Goal: Check status: Check status

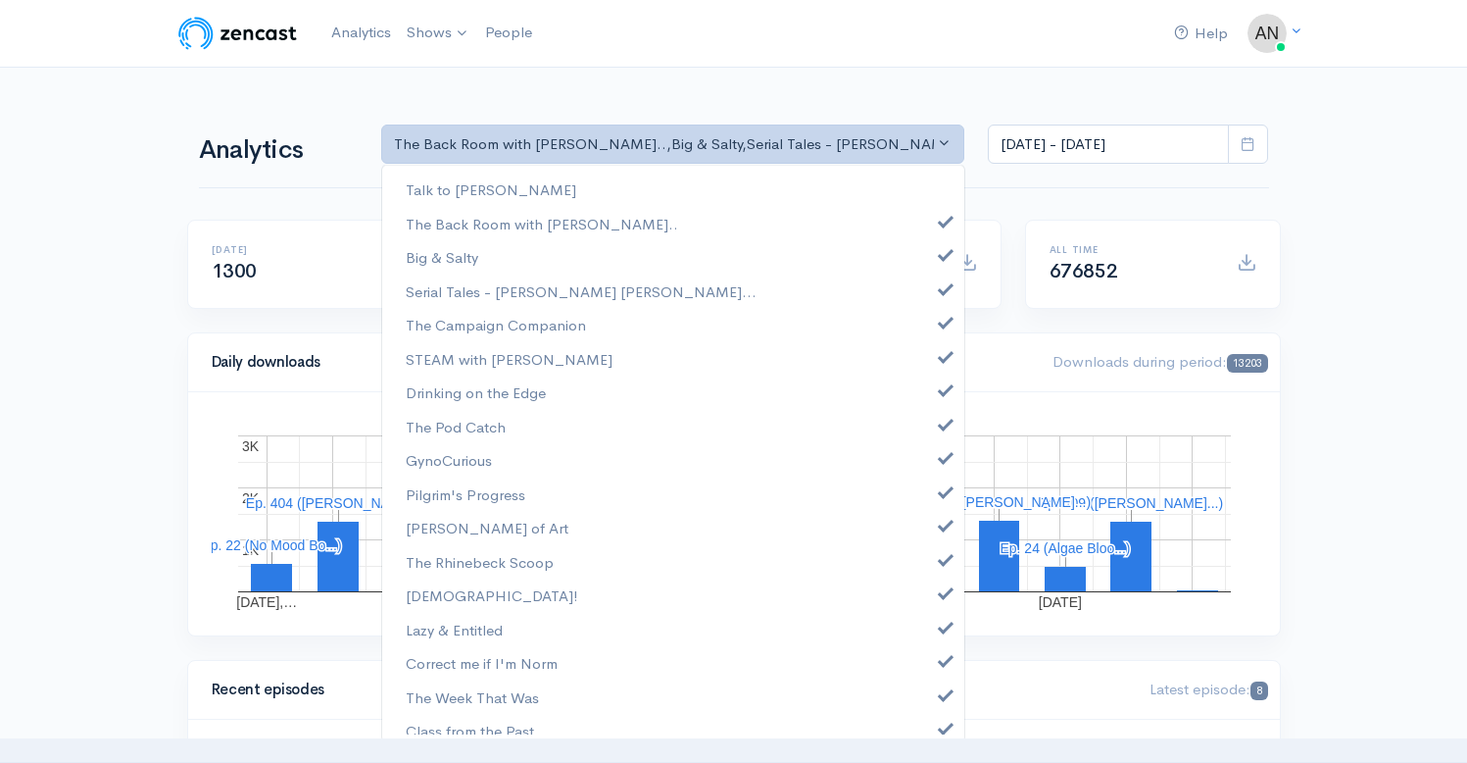
select select "10316"
click at [942, 255] on span at bounding box center [946, 252] width 8 height 15
click at [933, 296] on link "Serial Tales - [PERSON_NAME] [PERSON_NAME]..." at bounding box center [673, 291] width 582 height 34
click at [942, 322] on span at bounding box center [946, 320] width 8 height 15
click at [933, 344] on link "STEAM with [PERSON_NAME]" at bounding box center [673, 359] width 582 height 34
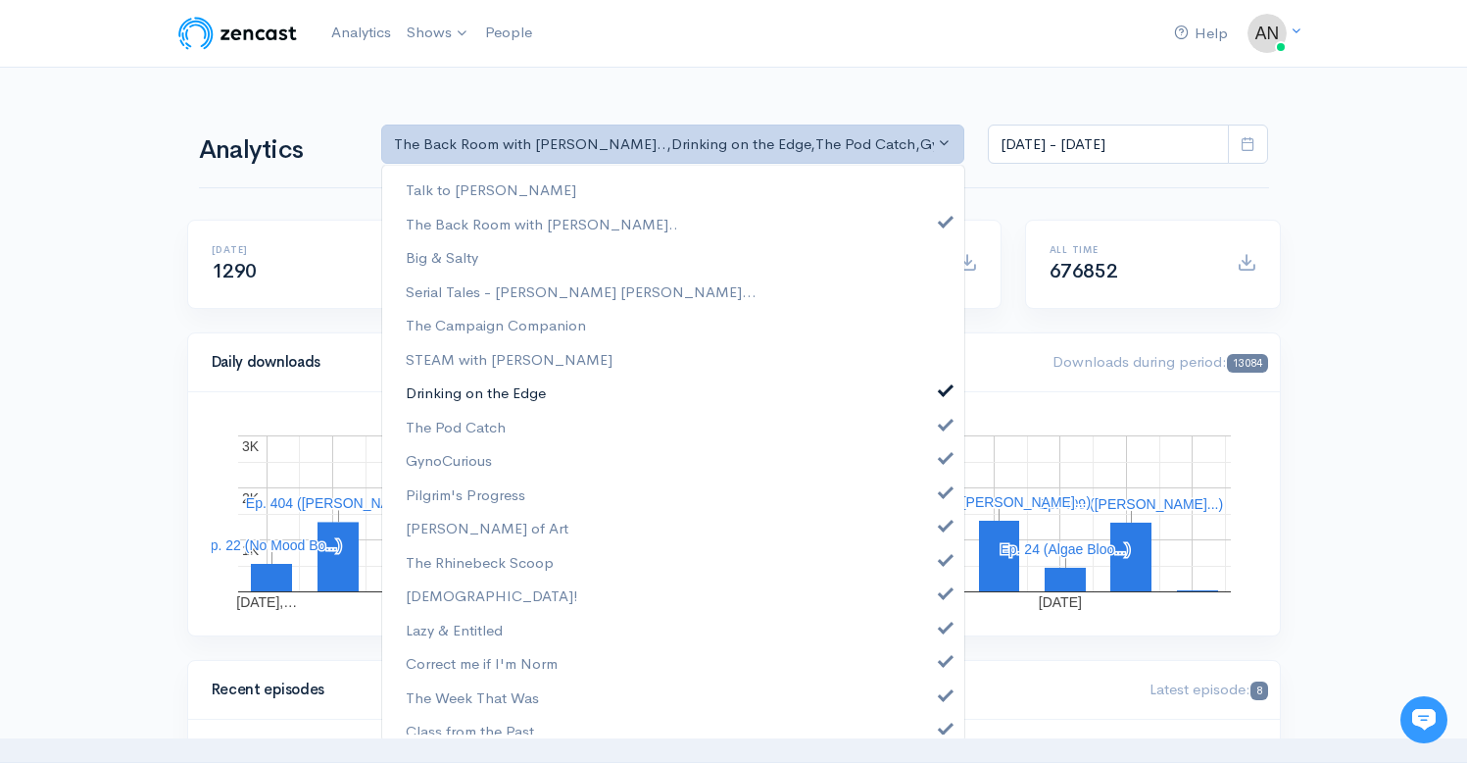
click at [942, 387] on span at bounding box center [946, 387] width 8 height 15
click at [942, 424] on span at bounding box center [946, 422] width 8 height 15
click at [942, 461] on span at bounding box center [946, 455] width 8 height 15
click at [942, 490] on span at bounding box center [946, 489] width 8 height 15
click at [942, 528] on span at bounding box center [946, 523] width 8 height 15
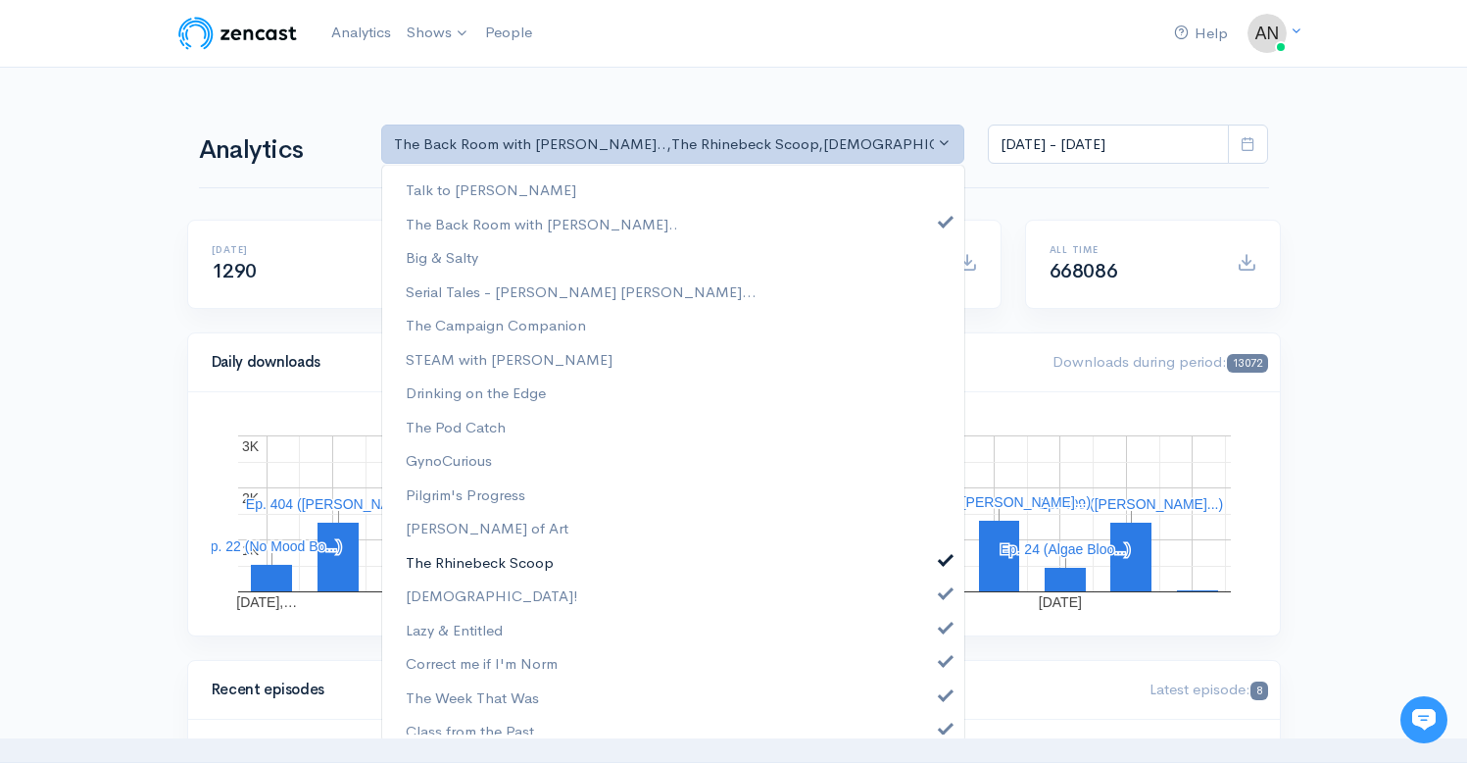
click at [942, 557] on span at bounding box center [946, 557] width 8 height 15
click at [942, 596] on span at bounding box center [946, 590] width 8 height 15
click at [942, 631] on span at bounding box center [946, 625] width 8 height 15
click at [930, 669] on link "Correct me if I'm Norm" at bounding box center [673, 663] width 582 height 34
click at [942, 692] on span at bounding box center [946, 692] width 8 height 15
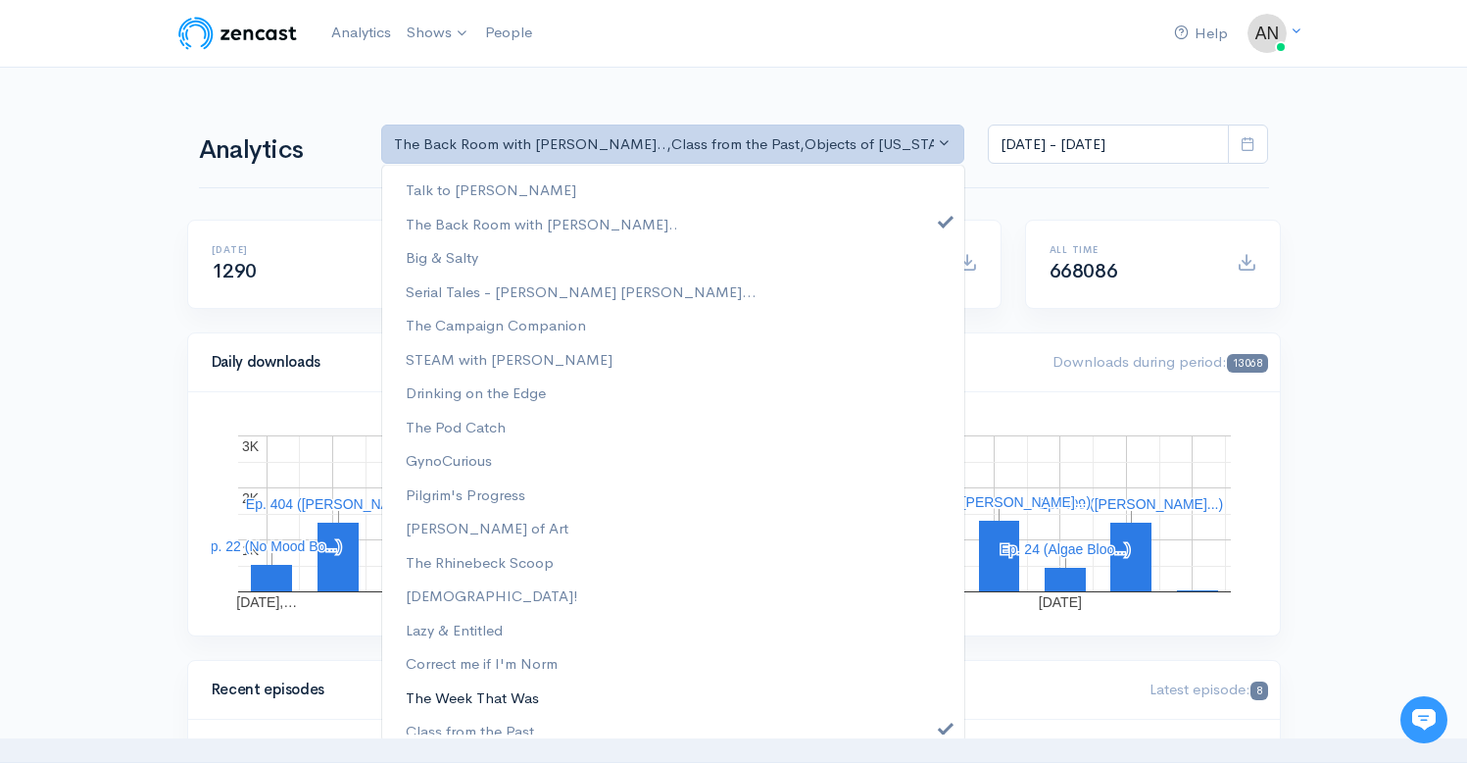
click at [930, 708] on link "The Week That Was" at bounding box center [673, 697] width 582 height 34
click at [942, 723] on span at bounding box center [946, 726] width 8 height 15
click at [942, 697] on span at bounding box center [946, 692] width 8 height 15
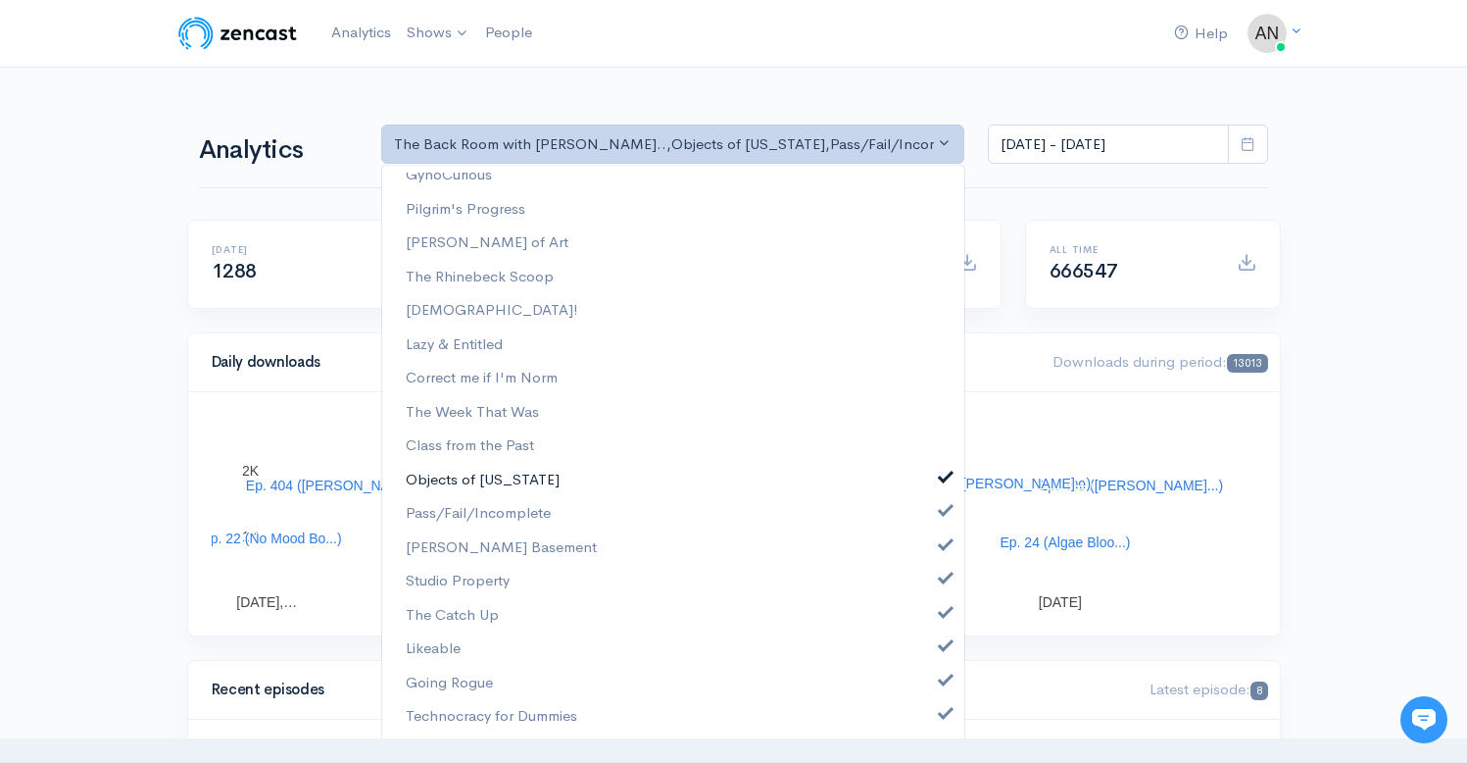
click at [942, 475] on span at bounding box center [946, 475] width 8 height 15
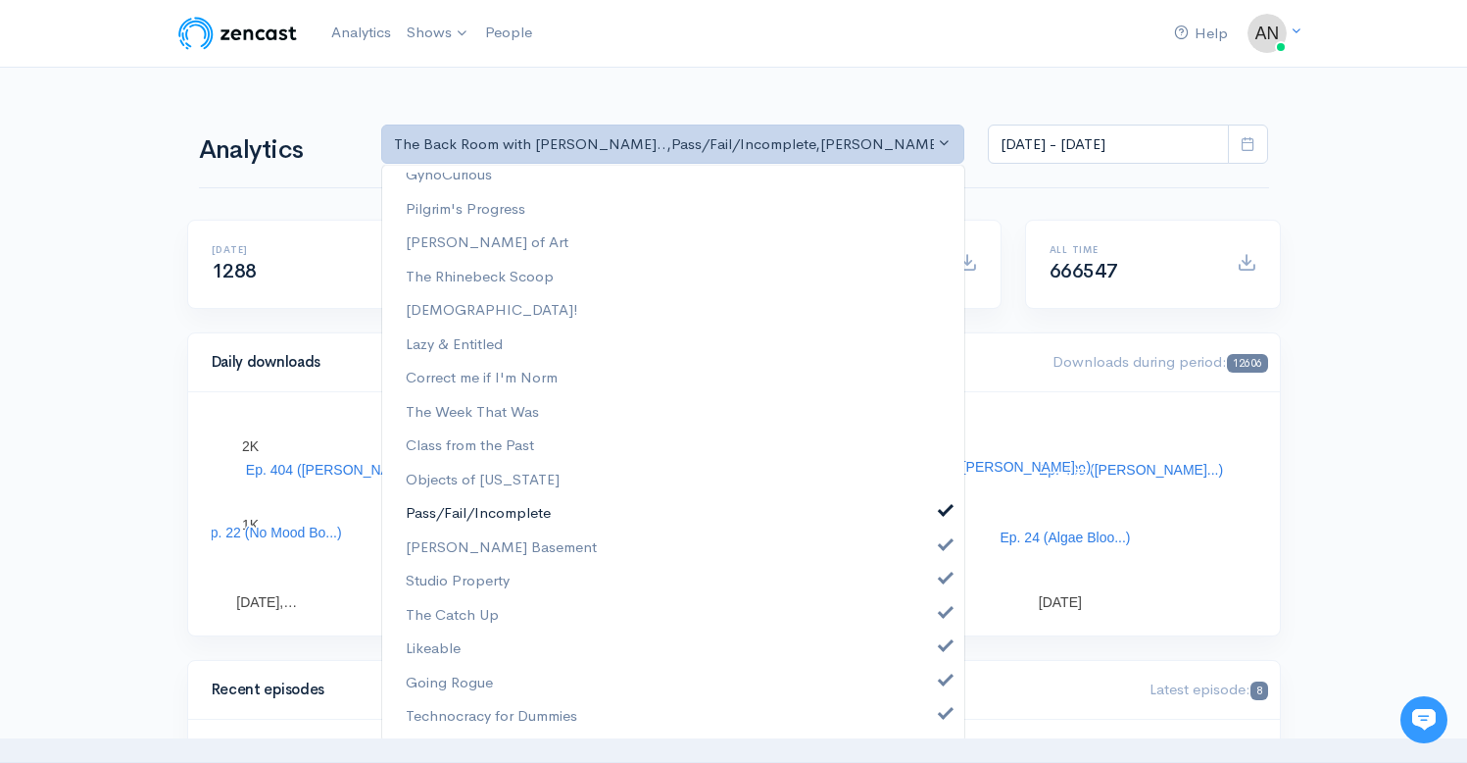
click at [932, 528] on link "Pass/Fail/Incomplete" at bounding box center [673, 513] width 582 height 34
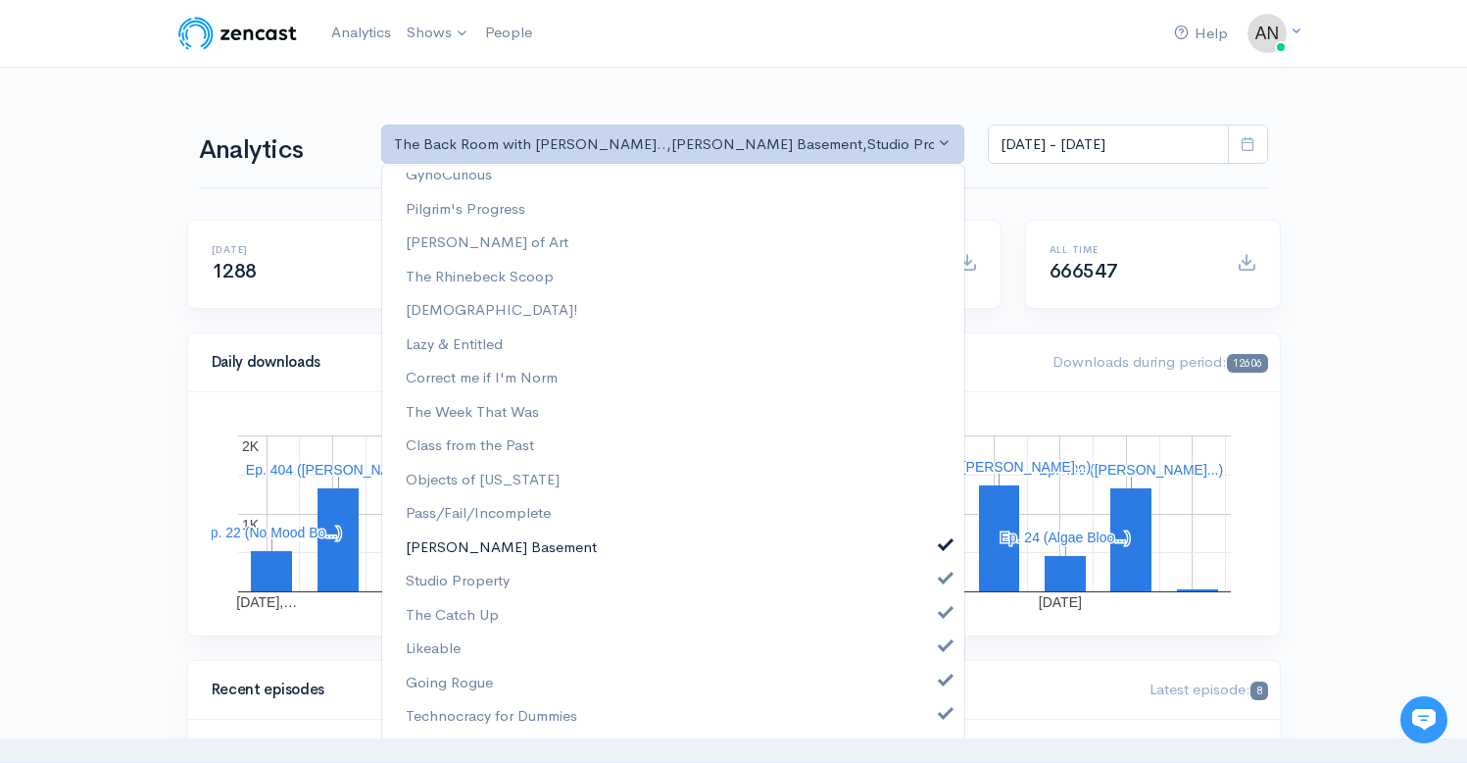
click at [931, 562] on link "[PERSON_NAME] Basement" at bounding box center [673, 547] width 582 height 34
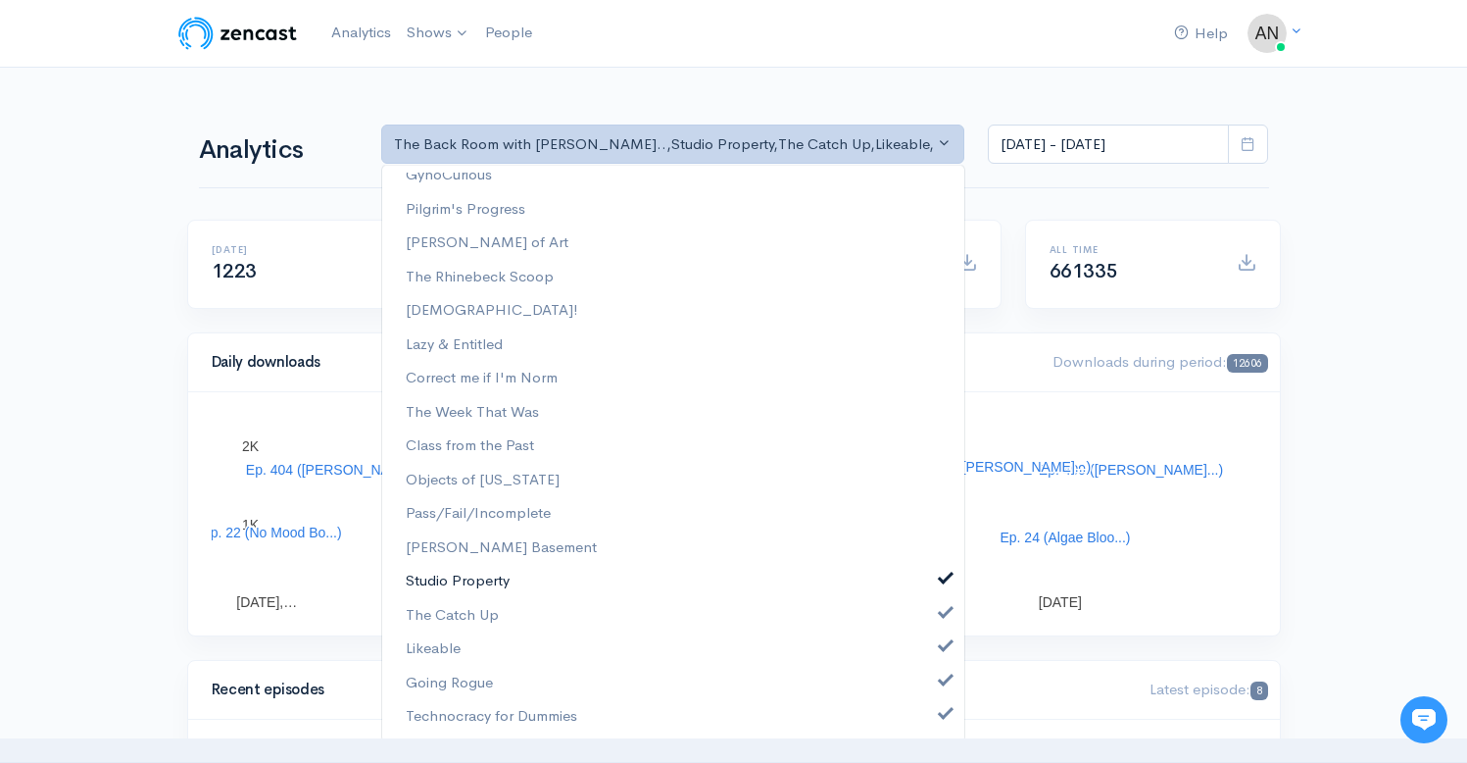
click at [930, 589] on link "Studio Property" at bounding box center [673, 581] width 582 height 34
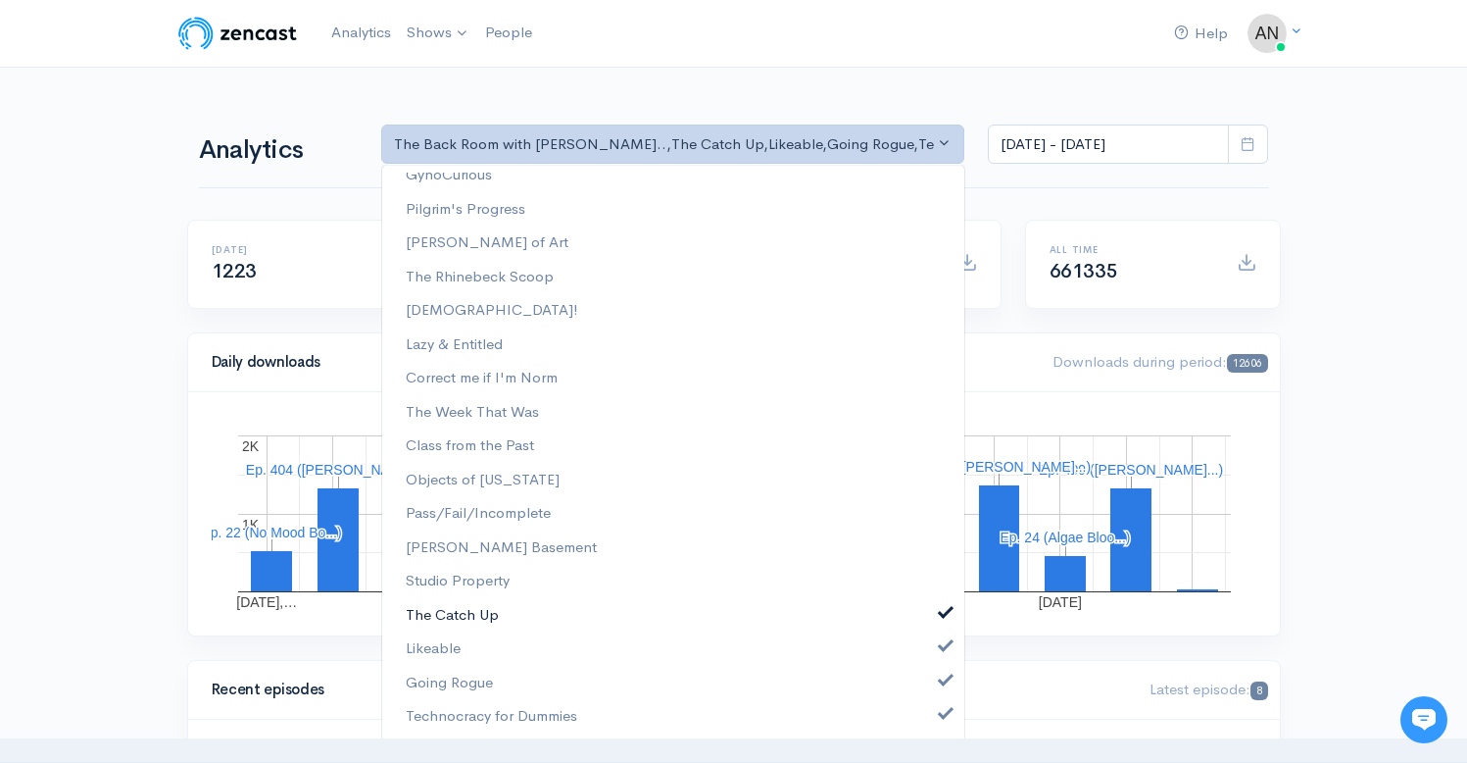
click at [930, 619] on link "The Catch Up" at bounding box center [673, 615] width 582 height 34
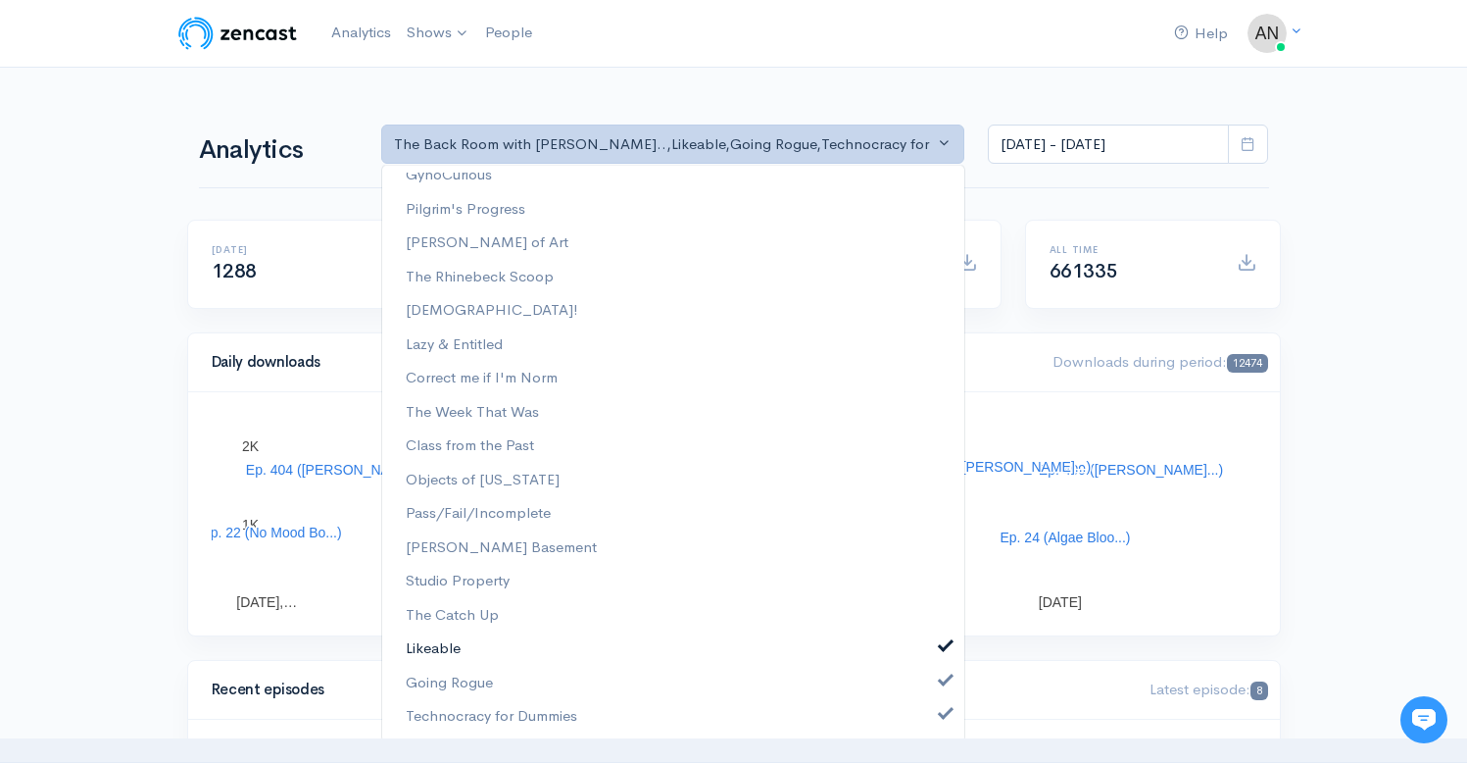
click at [930, 665] on link "Likeable" at bounding box center [673, 648] width 582 height 34
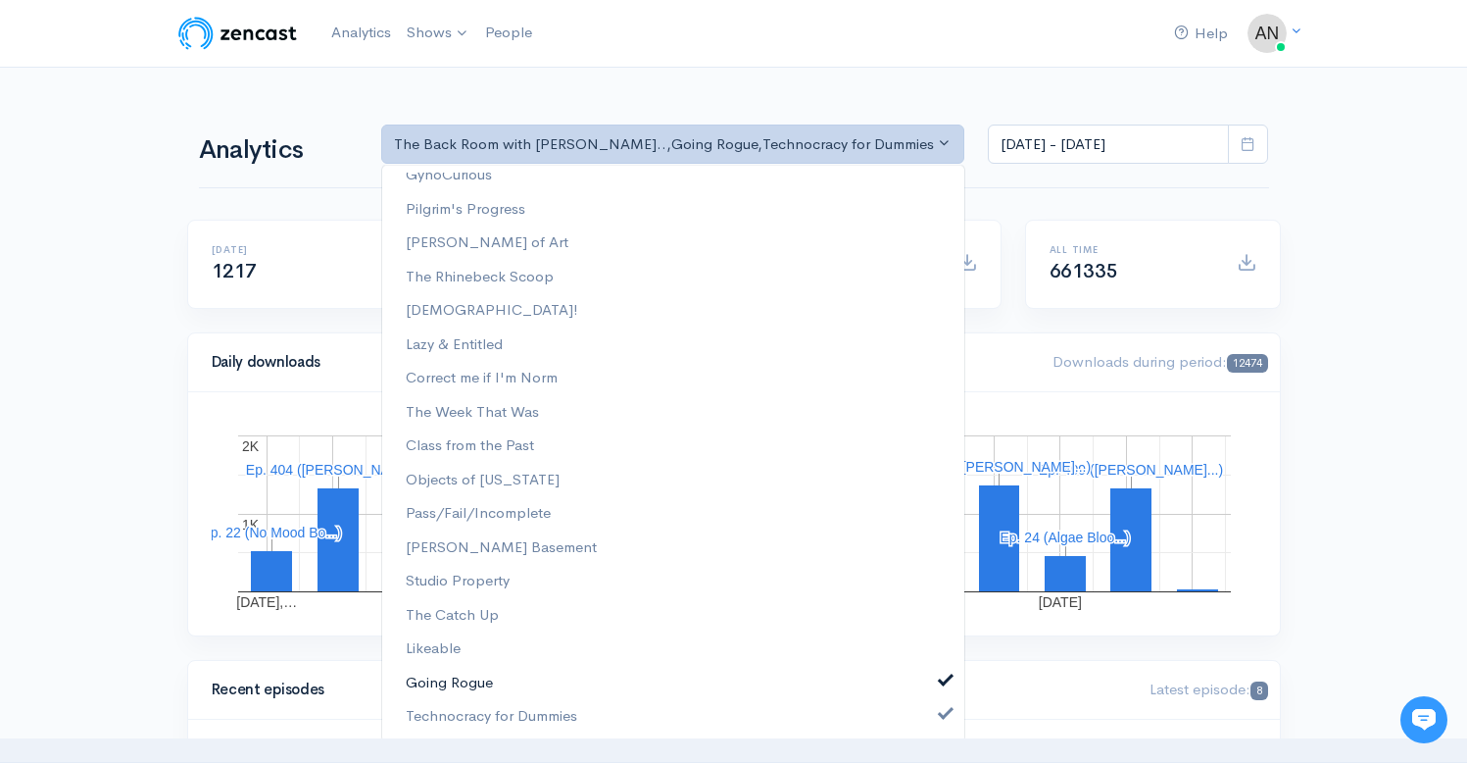
click at [930, 699] on link "Going Rogue" at bounding box center [673, 683] width 582 height 34
click at [942, 712] on span at bounding box center [946, 711] width 8 height 15
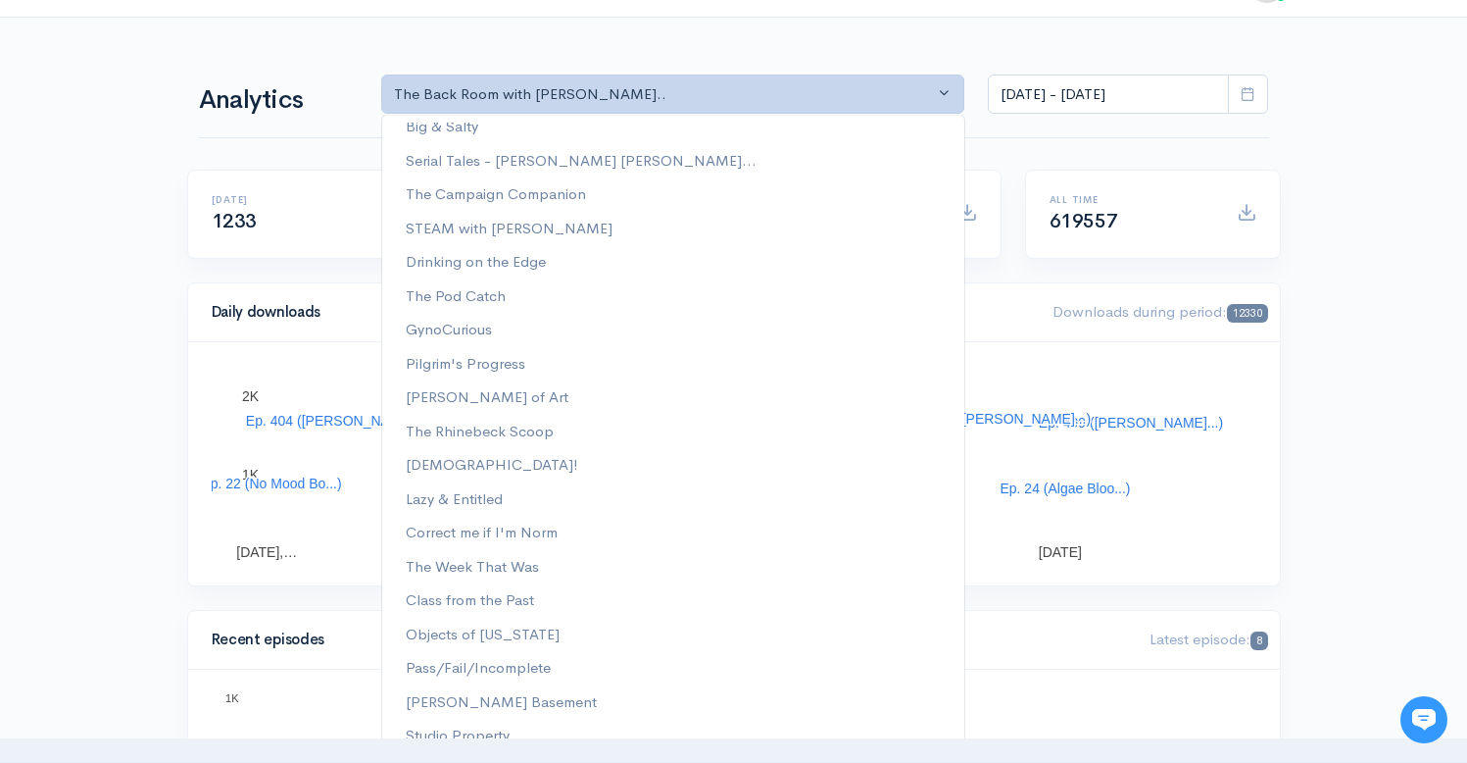
scroll to position [0, 0]
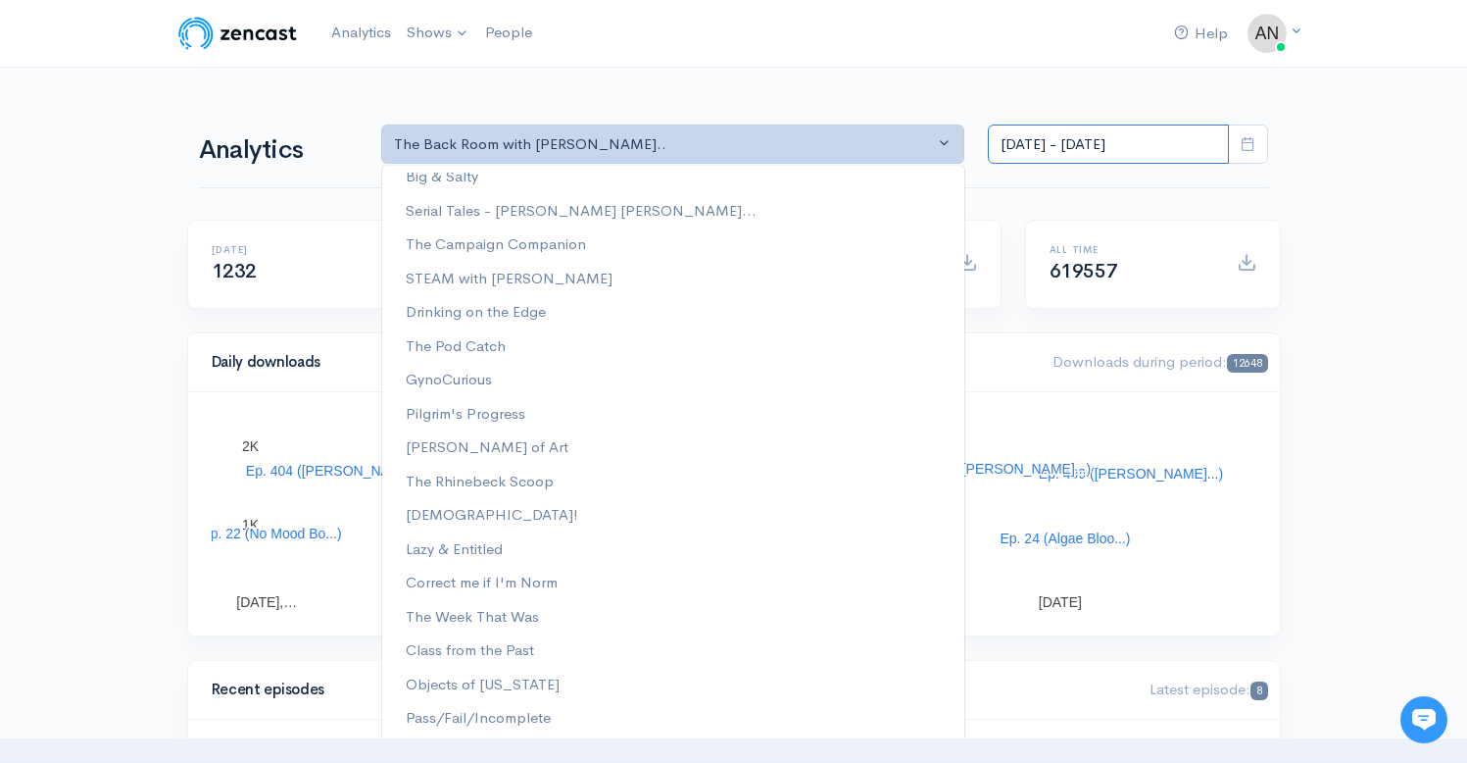
click at [1102, 155] on input "[DATE] - [DATE]" at bounding box center [1108, 144] width 241 height 40
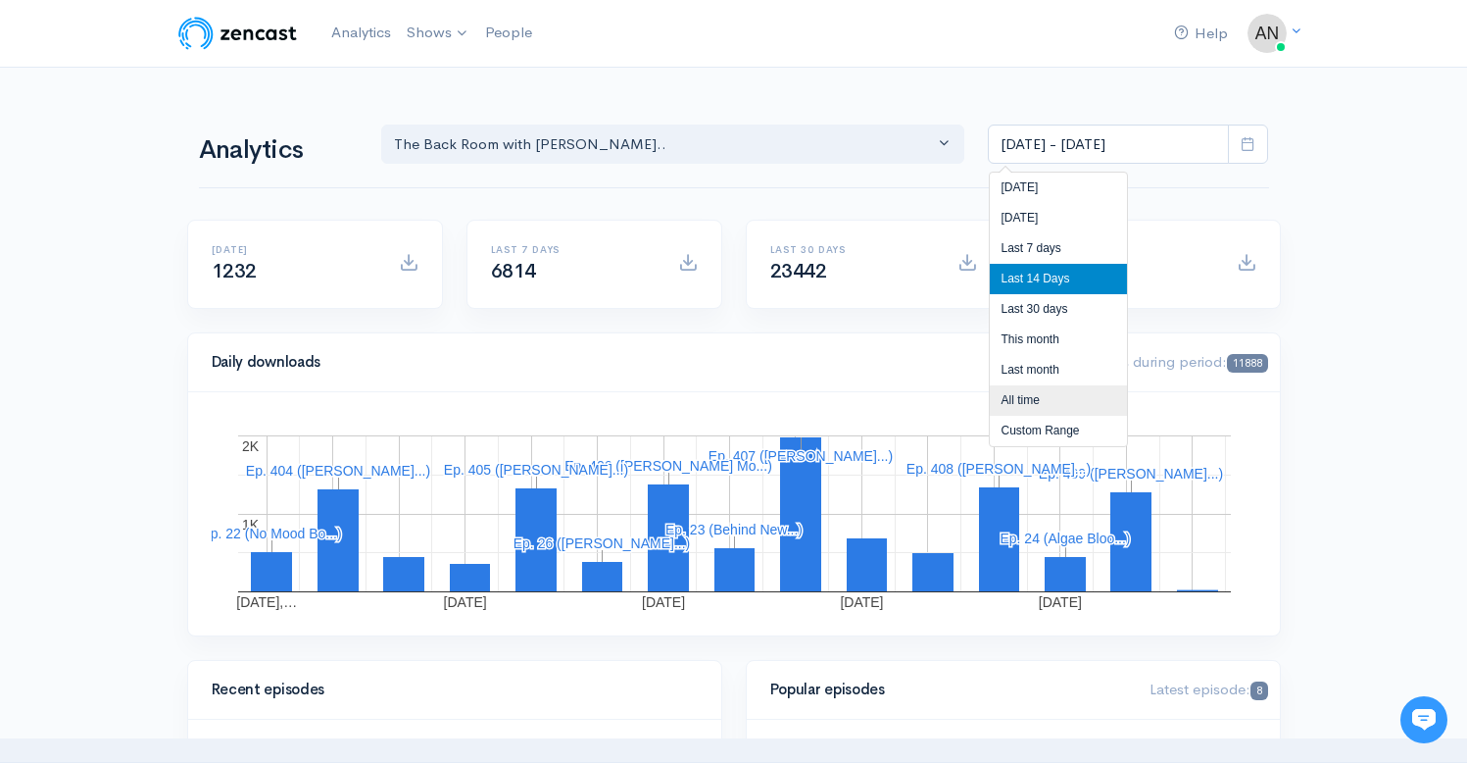
click at [1027, 403] on li "All time" at bounding box center [1058, 400] width 137 height 30
type input "[DATE] - [DATE]"
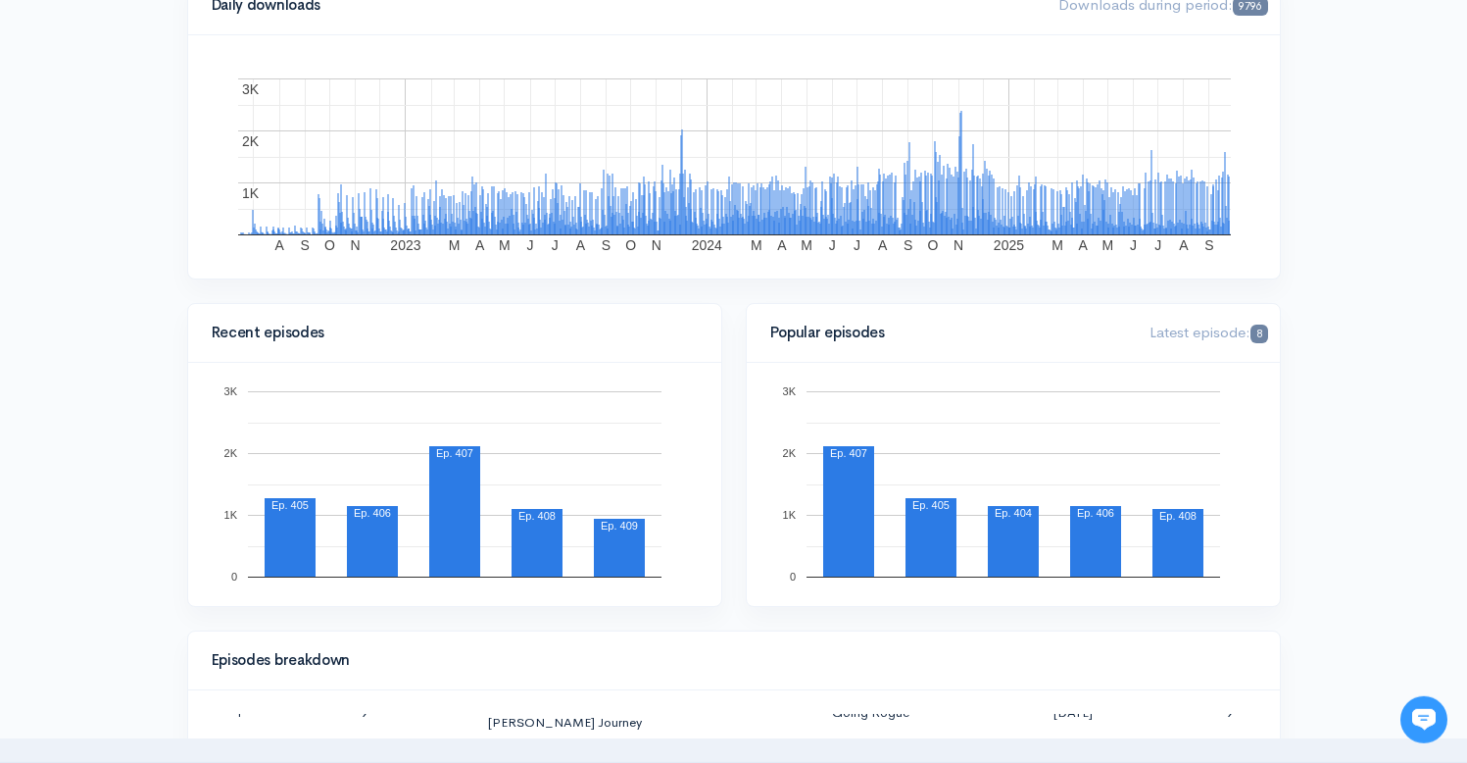
scroll to position [582, 0]
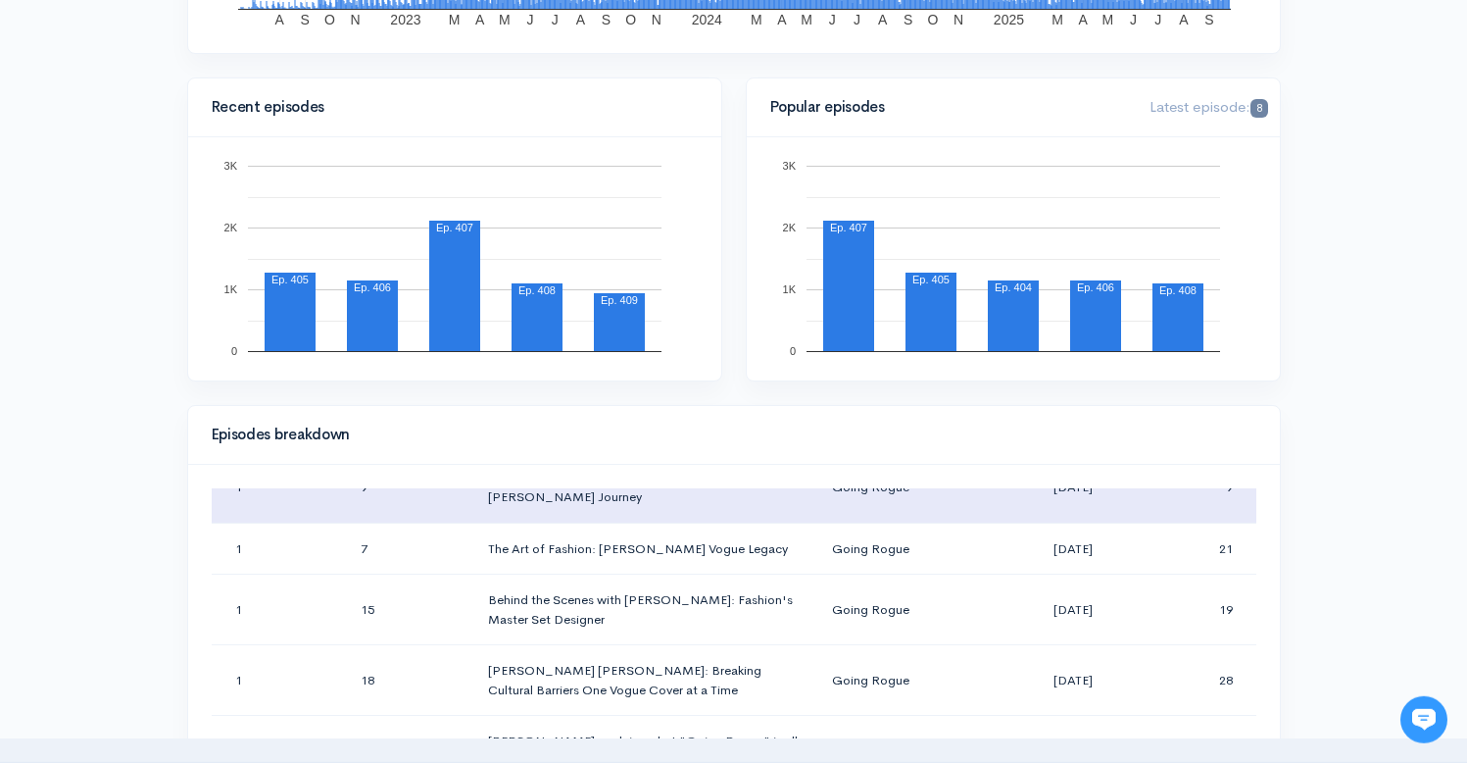
click at [1172, 556] on td "21" at bounding box center [1199, 548] width 113 height 52
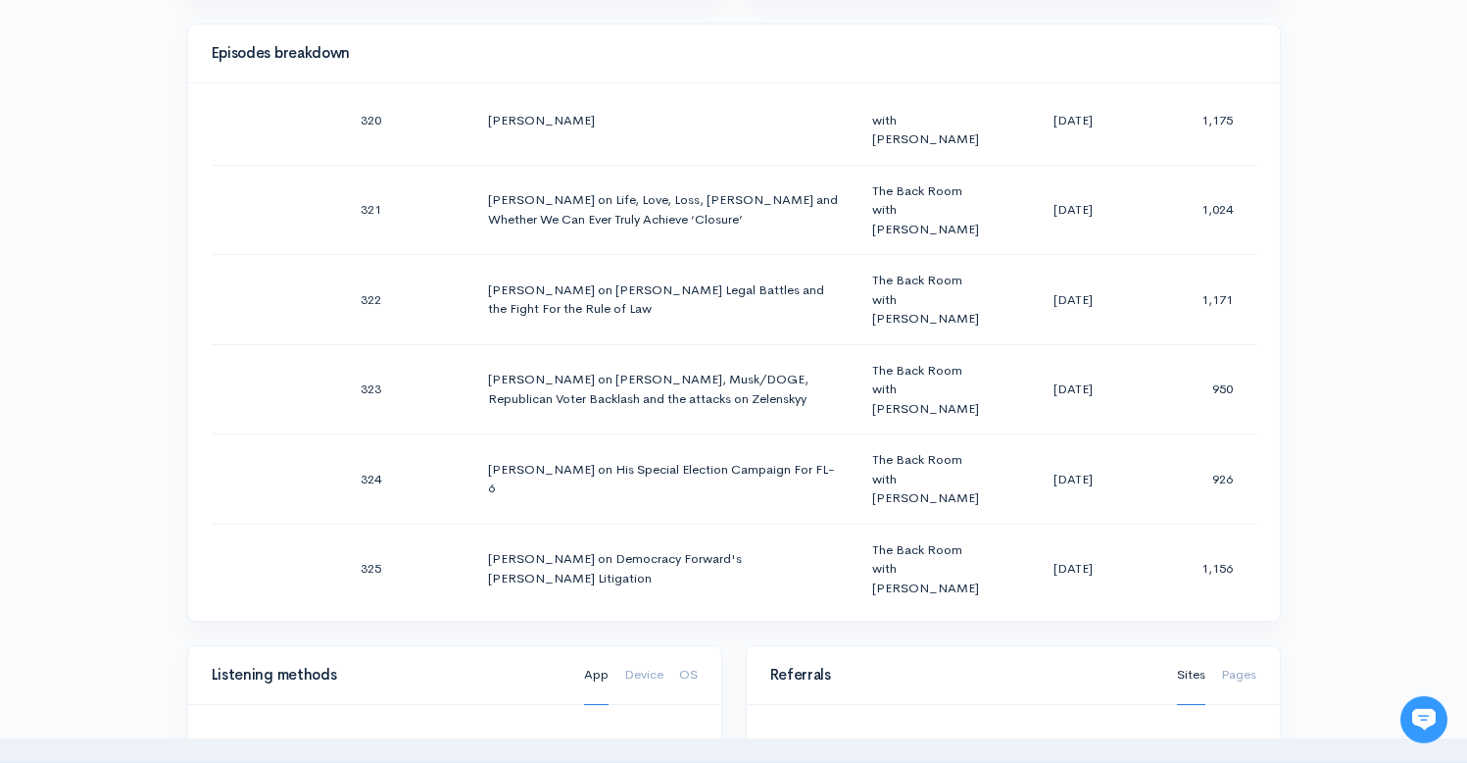
scroll to position [938, 0]
